Goal: Transaction & Acquisition: Purchase product/service

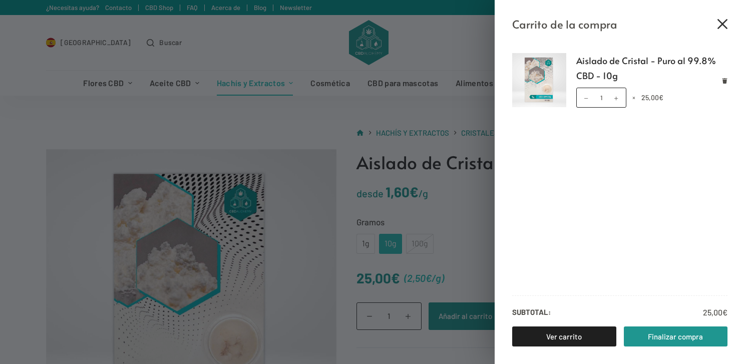
click at [723, 26] on icon "Cerrar el cajón del carrito" at bounding box center [722, 24] width 10 height 10
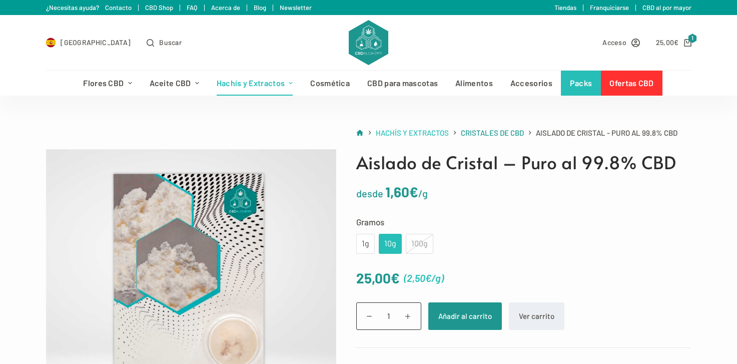
click at [433, 135] on span "Hachís y Extractos" at bounding box center [412, 132] width 73 height 9
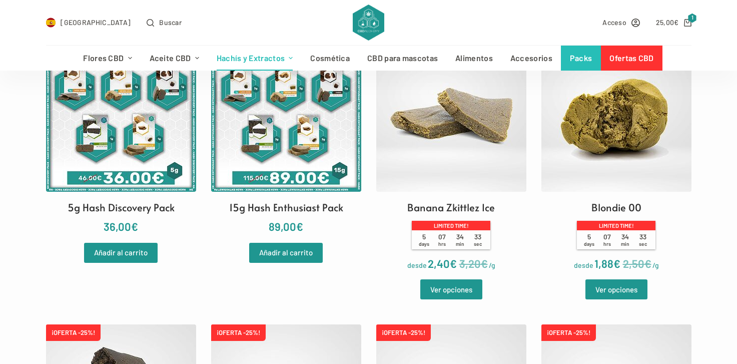
scroll to position [329, 0]
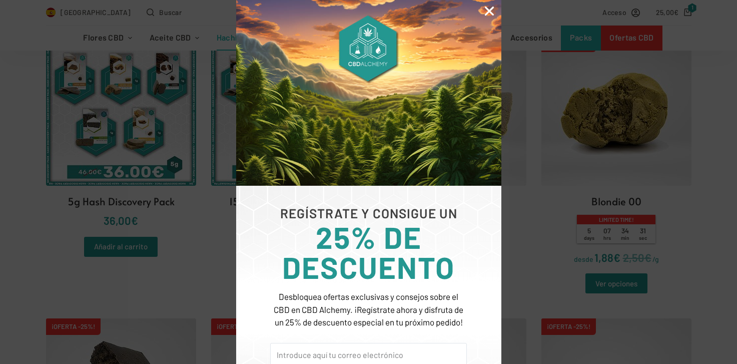
click at [487, 12] on icon "Close" at bounding box center [489, 11] width 13 height 13
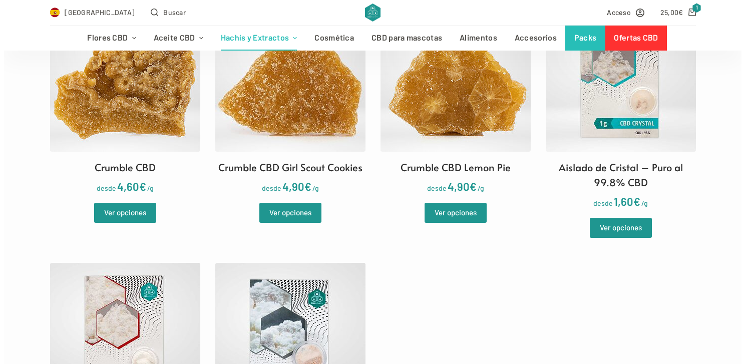
scroll to position [1007, 0]
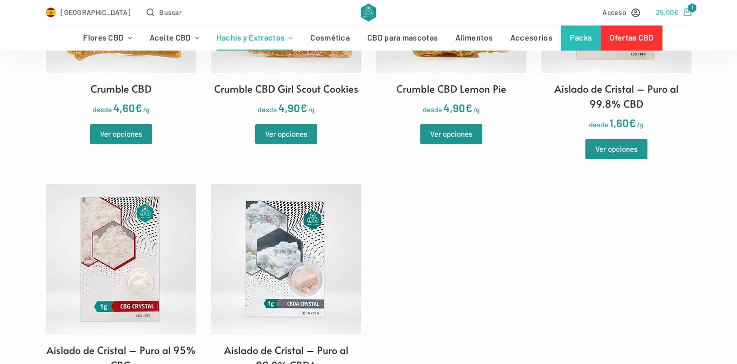
click at [675, 7] on span "25,00 €" at bounding box center [667, 13] width 23 height 12
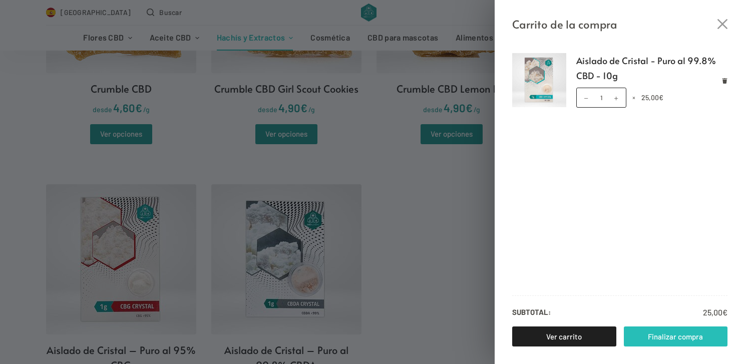
click at [650, 330] on link "Finalizar compra" at bounding box center [676, 336] width 104 height 20
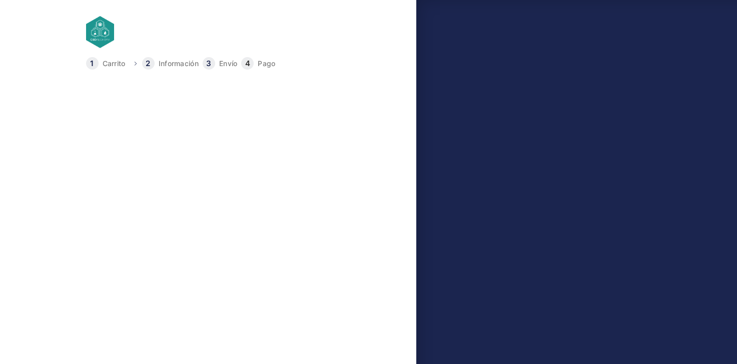
select select "B"
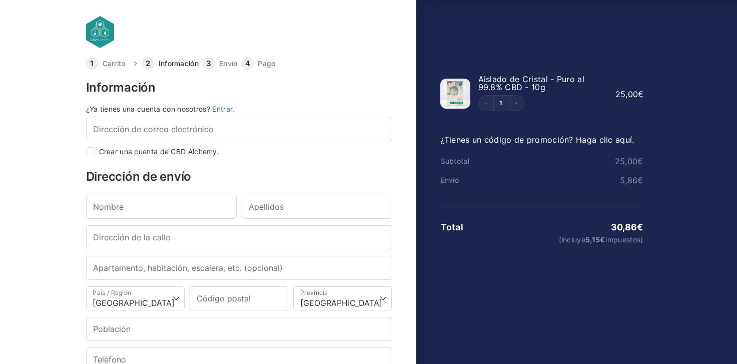
click at [229, 110] on link "Entrar." at bounding box center [223, 109] width 22 height 9
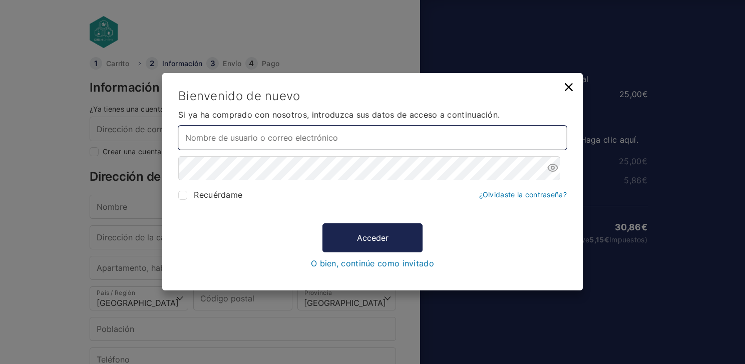
click at [238, 143] on input "Nombre de usuario o correo electrónico *" at bounding box center [372, 138] width 389 height 24
type input "rcalvetm@gmail.com"
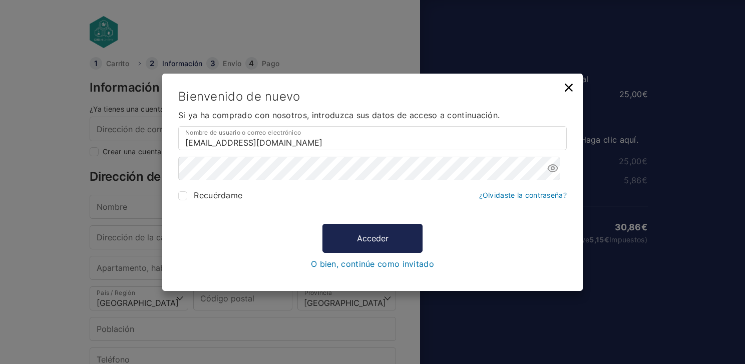
click at [512, 197] on link "¿Olvidaste la contraseña?" at bounding box center [523, 195] width 88 height 9
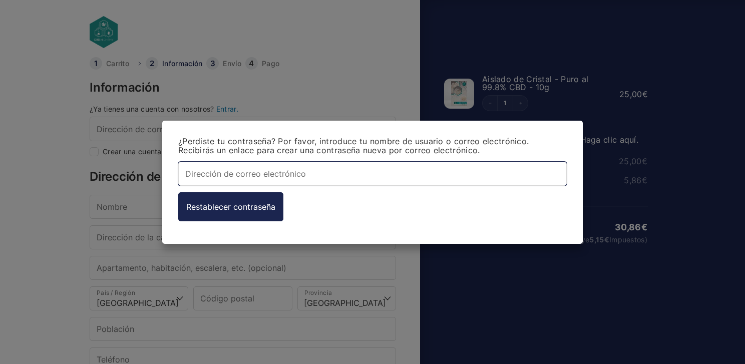
click at [259, 175] on input "Dirección de correo electrónico *" at bounding box center [372, 173] width 389 height 24
type input "rcalvetm@gmail.com"
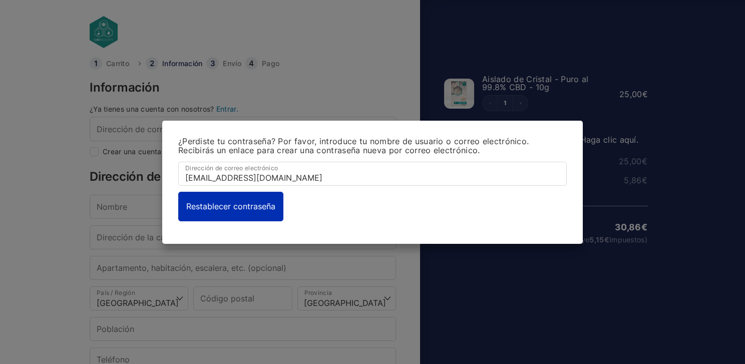
click at [235, 209] on button "Restablecer contraseña" at bounding box center [230, 206] width 105 height 29
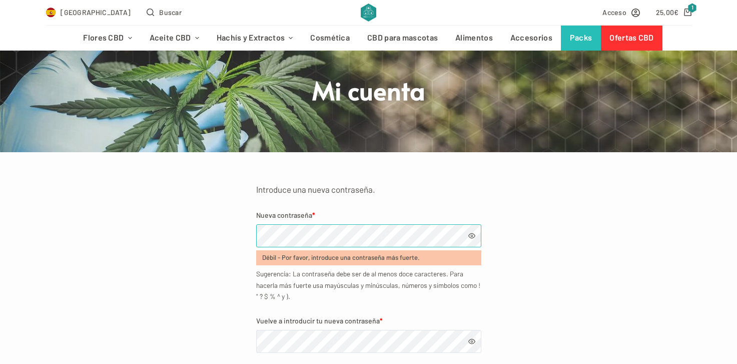
scroll to position [69, 0]
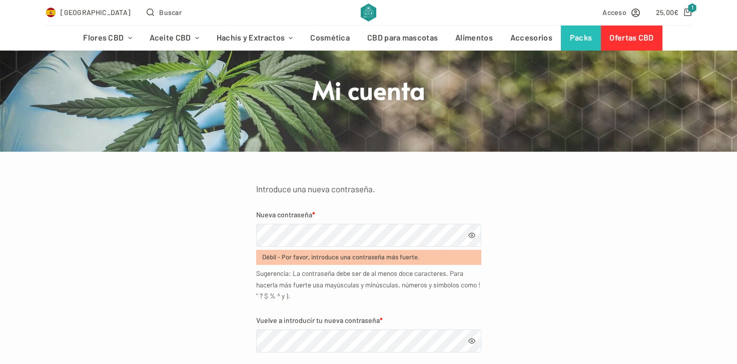
click at [596, 299] on div "Introduce una nueva contraseña. Nueva contraseña * Débil - Por favor, introduce…" at bounding box center [369, 284] width 646 height 204
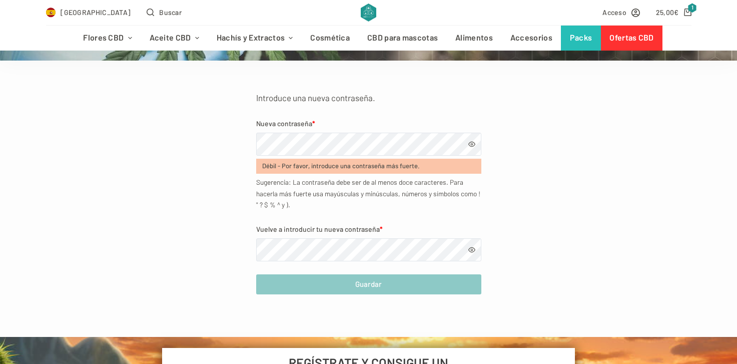
click at [473, 145] on span at bounding box center [472, 144] width 7 height 7
click at [474, 250] on span at bounding box center [472, 249] width 7 height 7
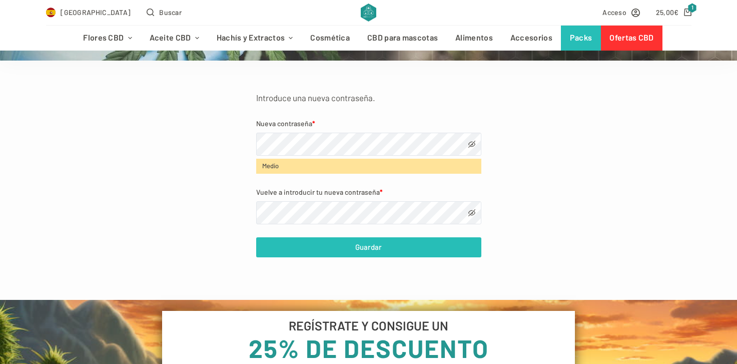
click at [379, 249] on button "Guardar" at bounding box center [368, 247] width 225 height 20
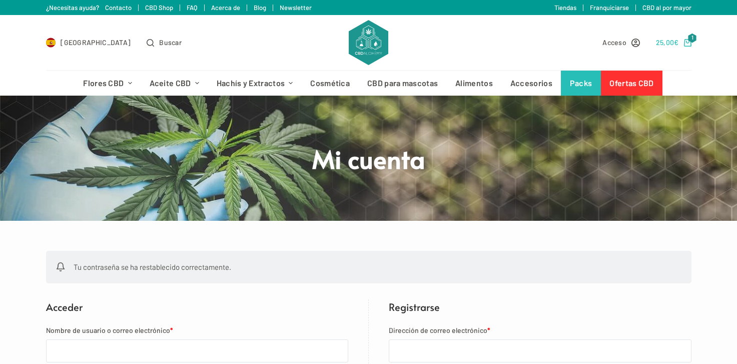
click at [666, 41] on bdi "25,00 €" at bounding box center [667, 42] width 23 height 9
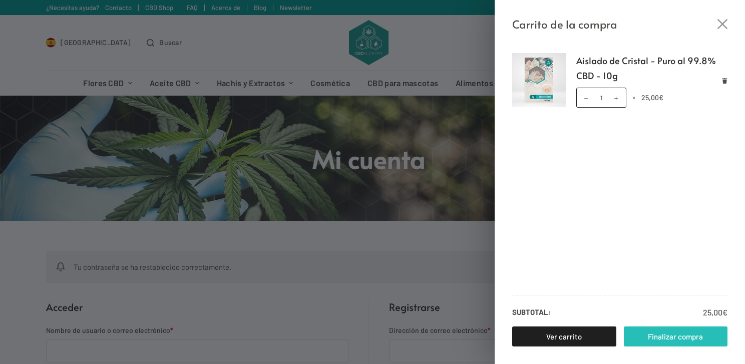
click at [665, 332] on link "Finalizar compra" at bounding box center [676, 336] width 104 height 20
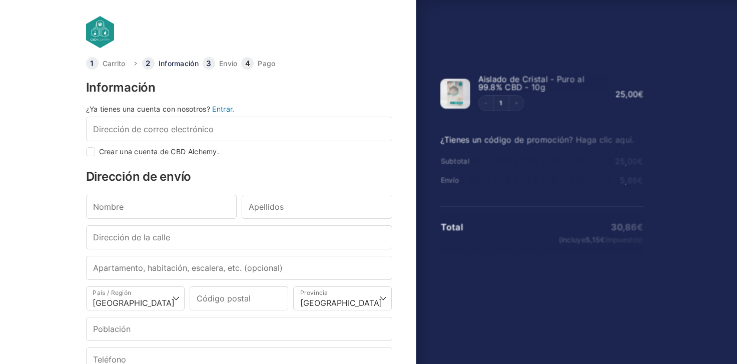
select select "B"
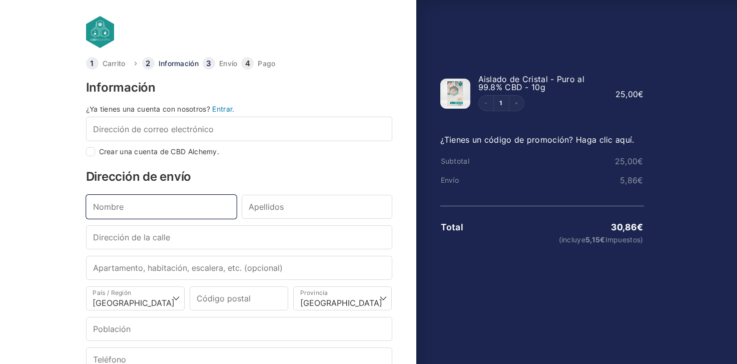
click at [198, 209] on input "Nombre *" at bounding box center [161, 207] width 151 height 24
type input "Roger"
type input "rcalvetm@gmail.com"
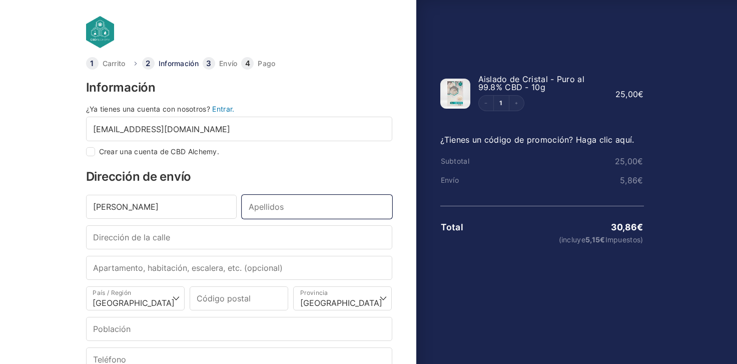
type input "Calvet"
type input "CRTA. ARBOÇ, KM 0,5, NAVE 5"
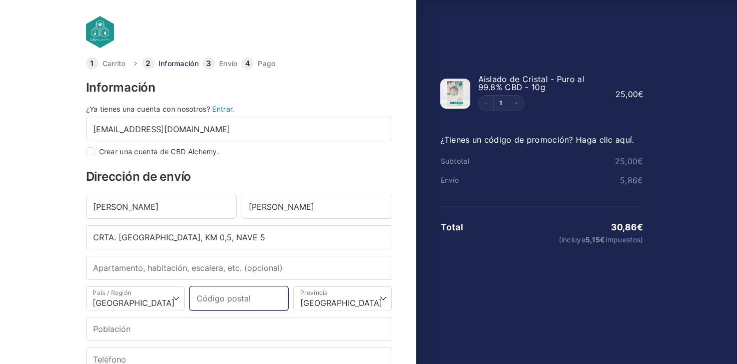
type input "08800"
type input "Vilanova I La Geltru"
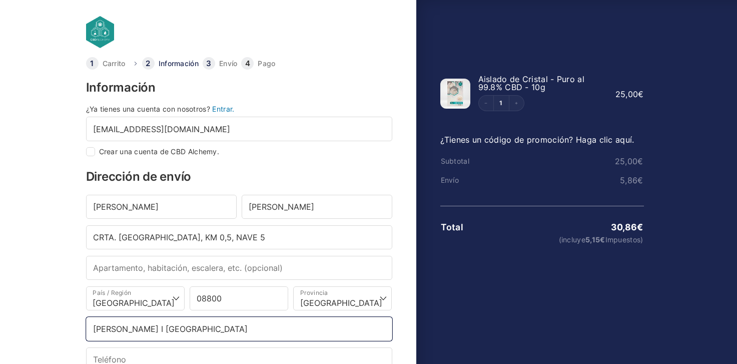
type input "+34679153576"
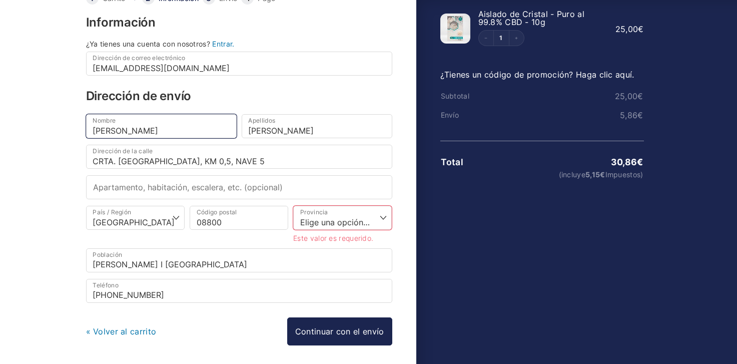
scroll to position [83, 0]
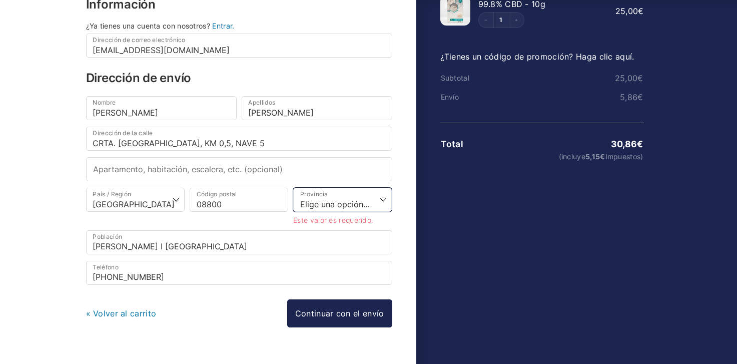
click at [385, 200] on select "Elige una opción… La Coruña Álava Albacete Alicante Almería Asturias Ávila Bada…" at bounding box center [342, 200] width 99 height 24
select select "B"
click at [293, 188] on select "Elige una opción… La Coruña Álava Albacete Alicante Almería Asturias Ávila Bada…" at bounding box center [342, 200] width 99 height 24
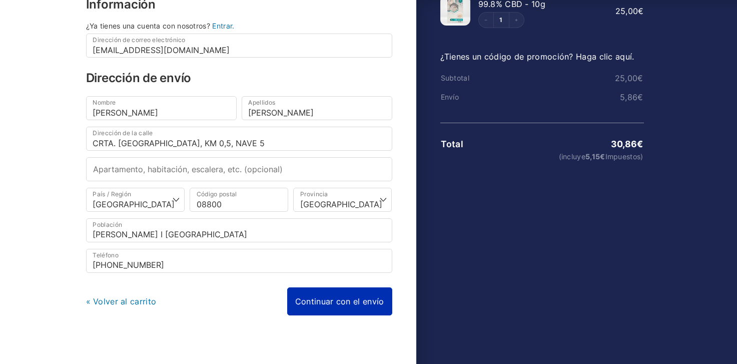
click at [362, 298] on link "Continuar con el envío" at bounding box center [339, 301] width 105 height 28
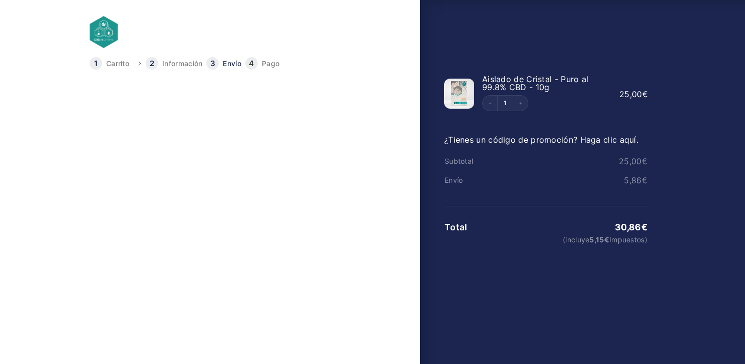
click at [338, 215] on link "Continuar con el pago" at bounding box center [344, 215] width 104 height 28
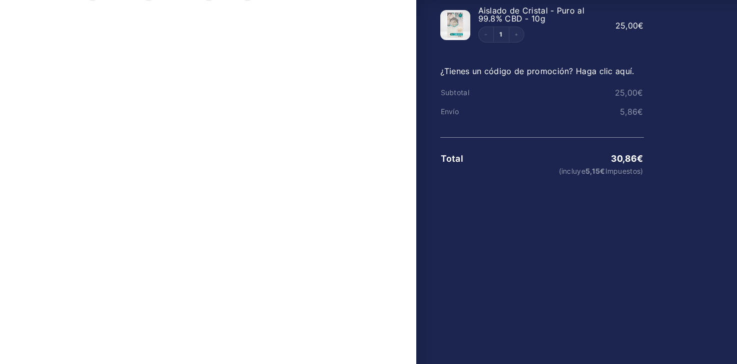
scroll to position [81, 0]
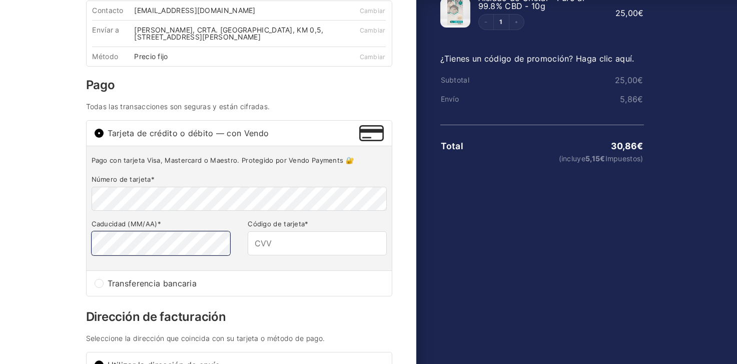
type input "328"
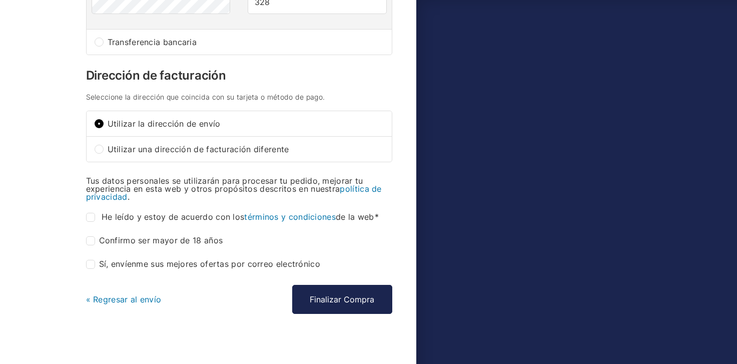
scroll to position [331, 0]
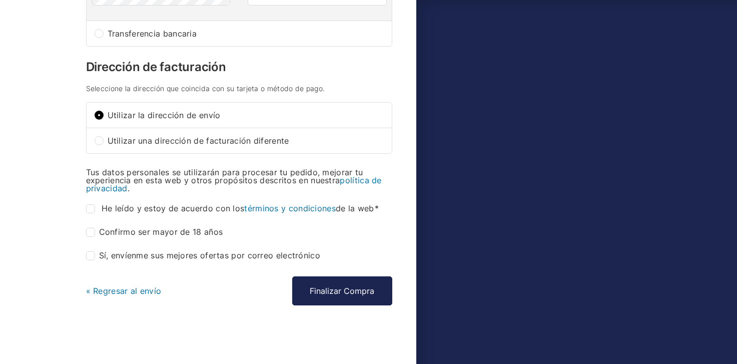
click at [93, 208] on input "He leído y estoy de acuerdo con los términos y condiciones de la web *" at bounding box center [90, 208] width 9 height 9
checkbox input "true"
click at [93, 233] on input "Confirmo ser mayor de 18 años *" at bounding box center [90, 232] width 9 height 9
checkbox input "true"
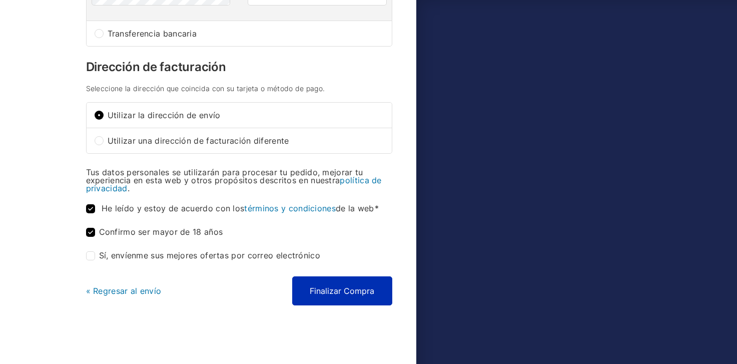
click at [348, 286] on button "Finalizar Compra" at bounding box center [342, 290] width 100 height 29
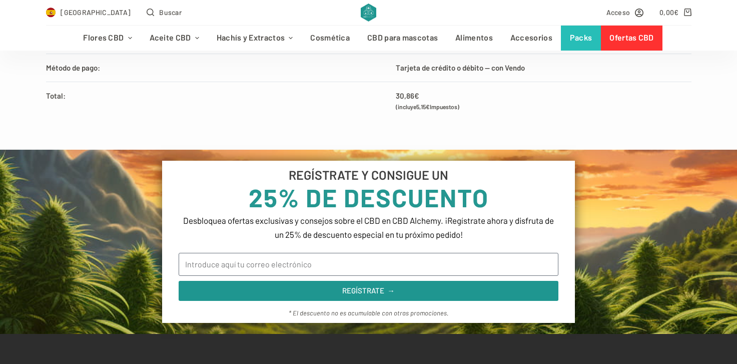
scroll to position [484, 0]
